Goal: Transaction & Acquisition: Purchase product/service

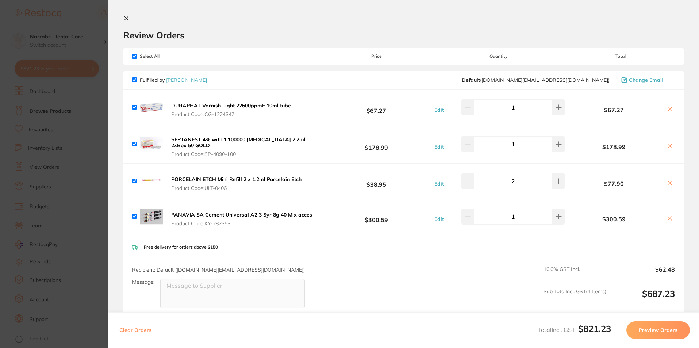
click at [126, 17] on icon at bounding box center [126, 18] width 4 height 4
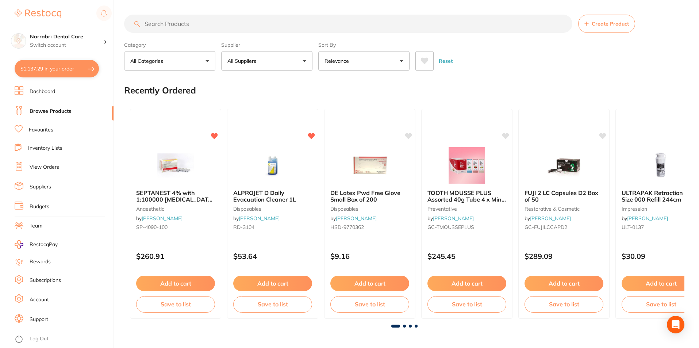
click at [73, 69] on button "$1,137.29 in your order" at bounding box center [57, 69] width 84 height 18
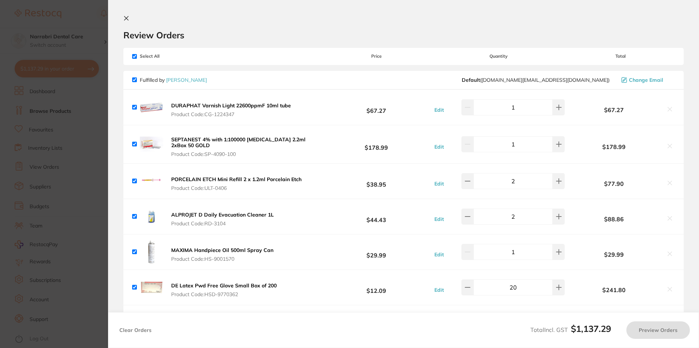
checkbox input "true"
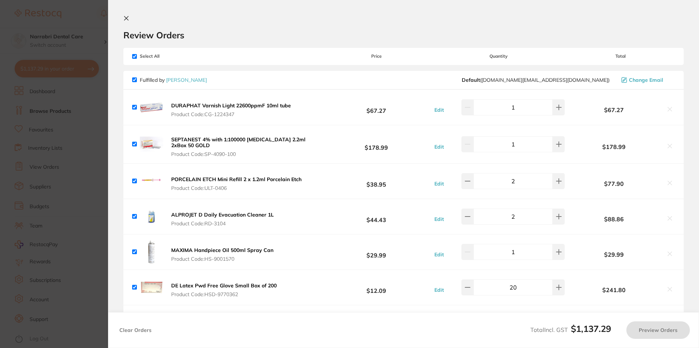
checkbox input "true"
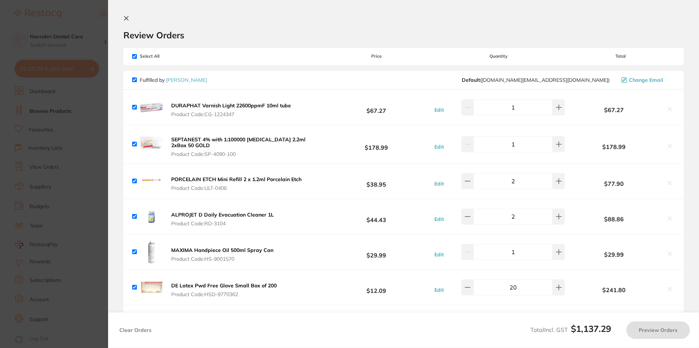
checkbox input "true"
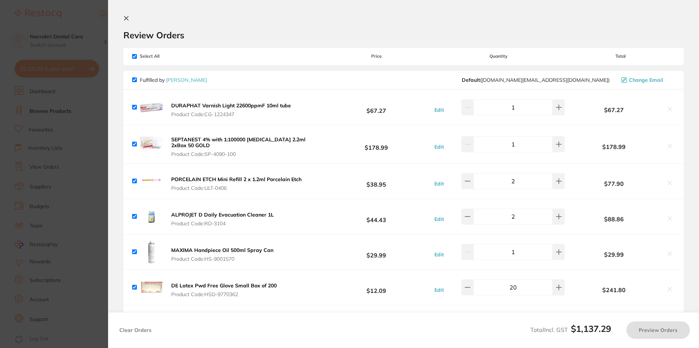
checkbox input "true"
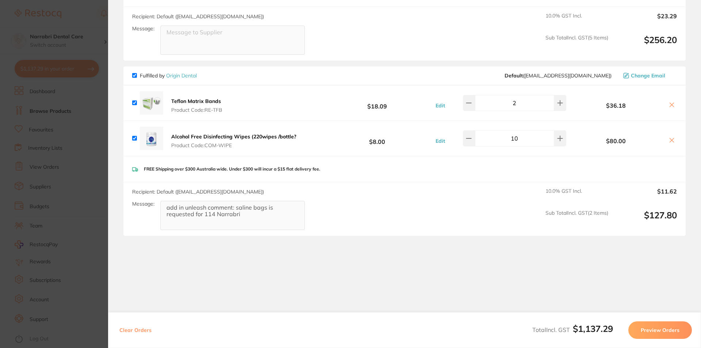
scroll to position [624, 0]
